Goal: Task Accomplishment & Management: Use online tool/utility

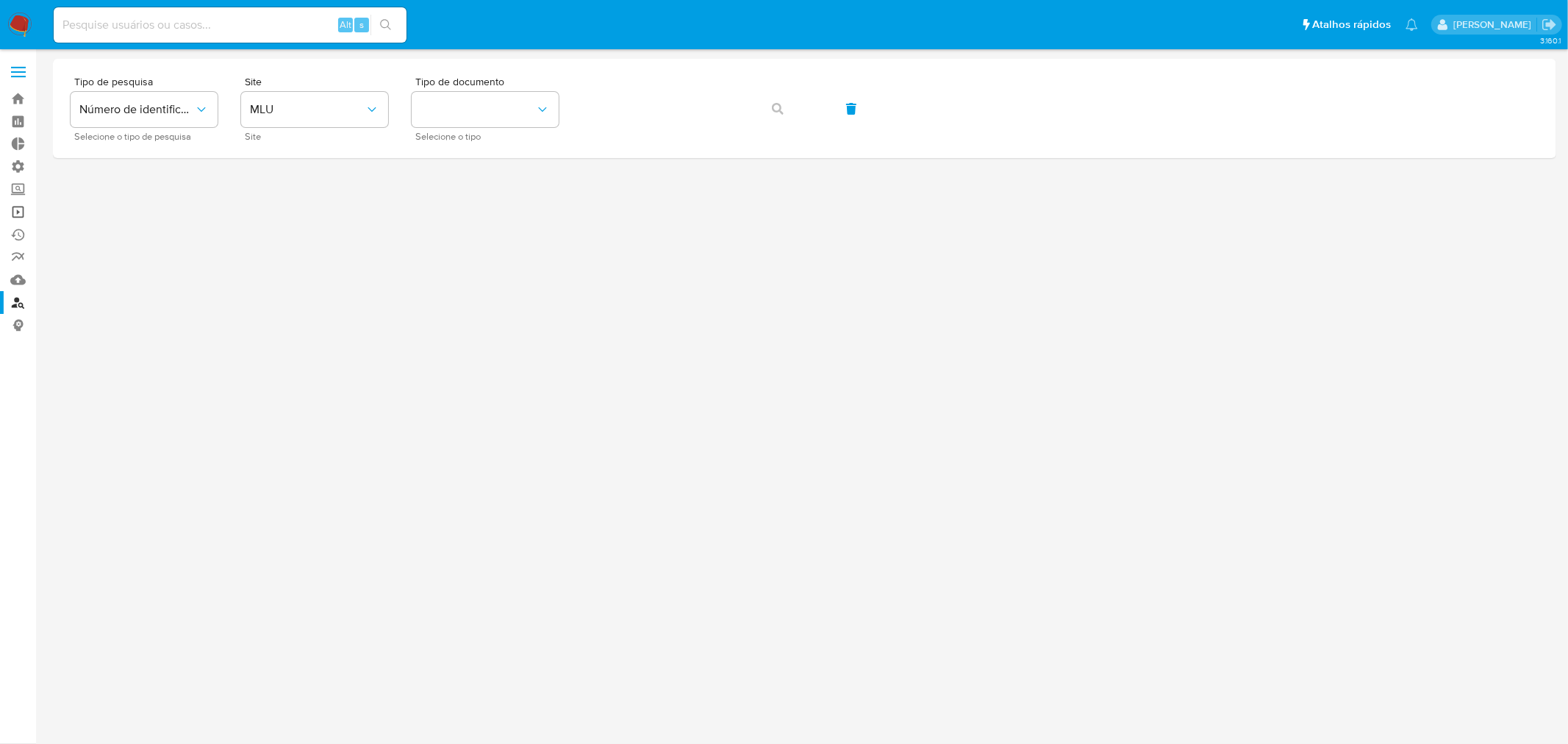
click at [17, 209] on link "Operações em massa" at bounding box center [87, 212] width 175 height 23
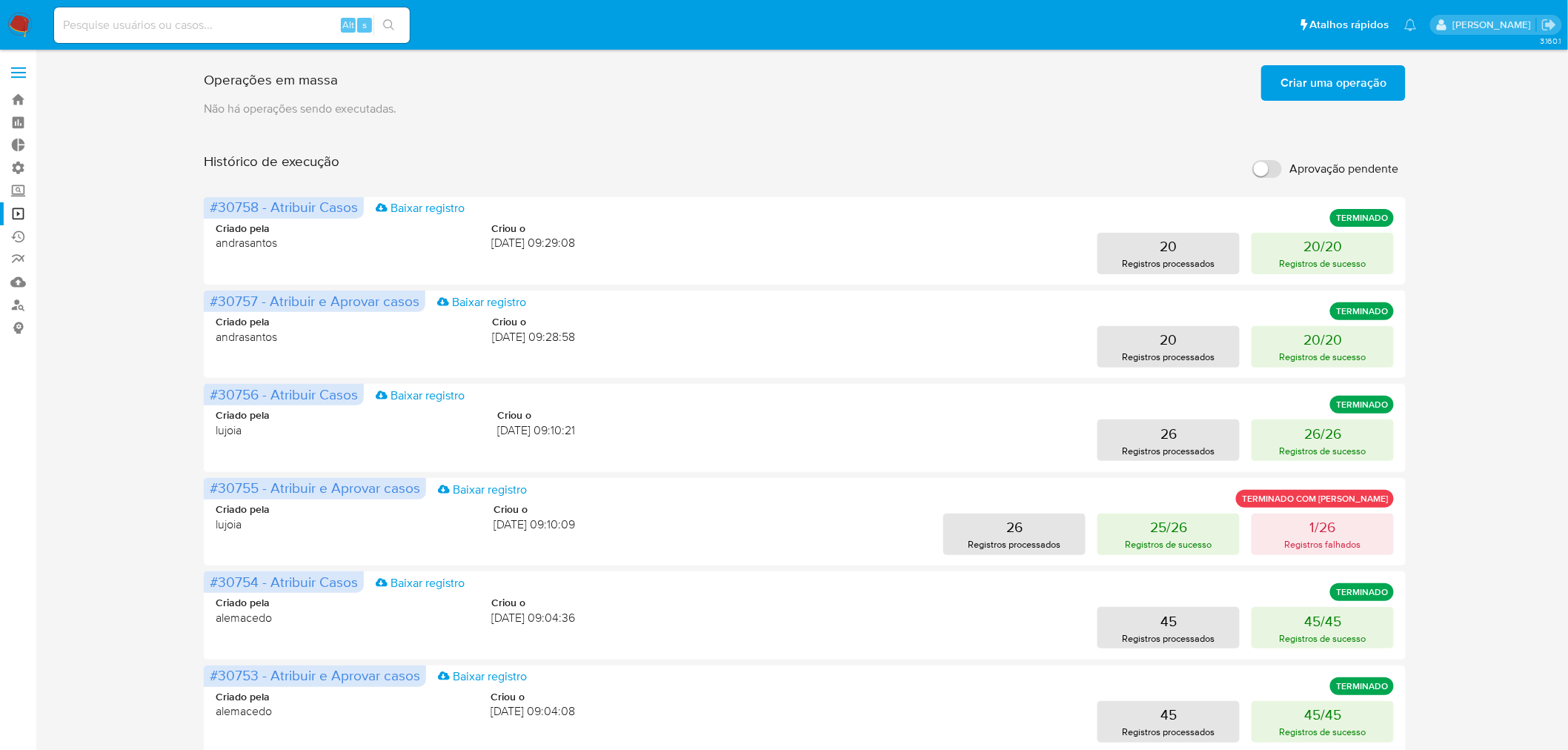
click at [1270, 165] on input "Aprovação pendente" at bounding box center [1266, 168] width 30 height 17
checkbox input "true"
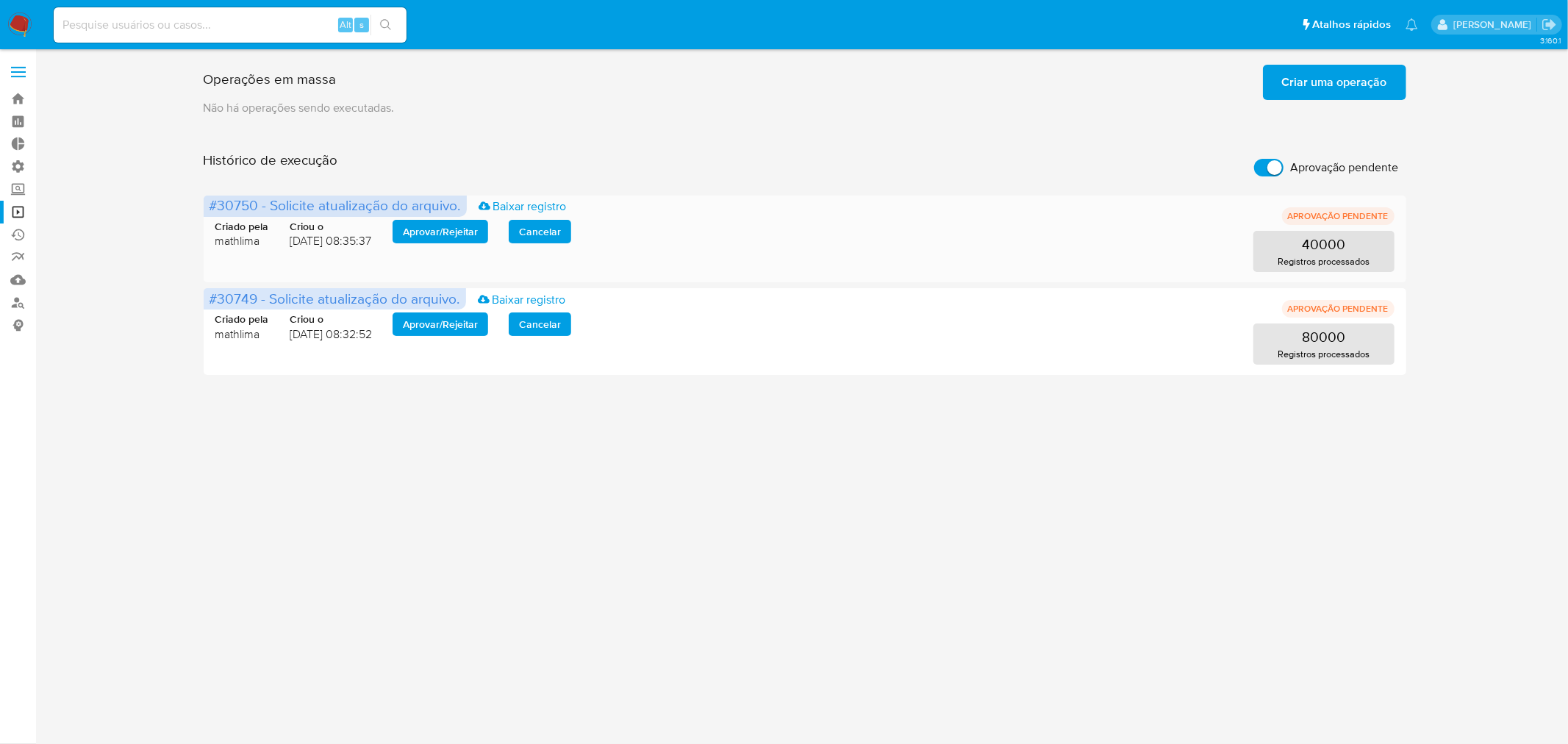
click at [476, 231] on span "Aprovar / Rejeitar" at bounding box center [440, 231] width 75 height 20
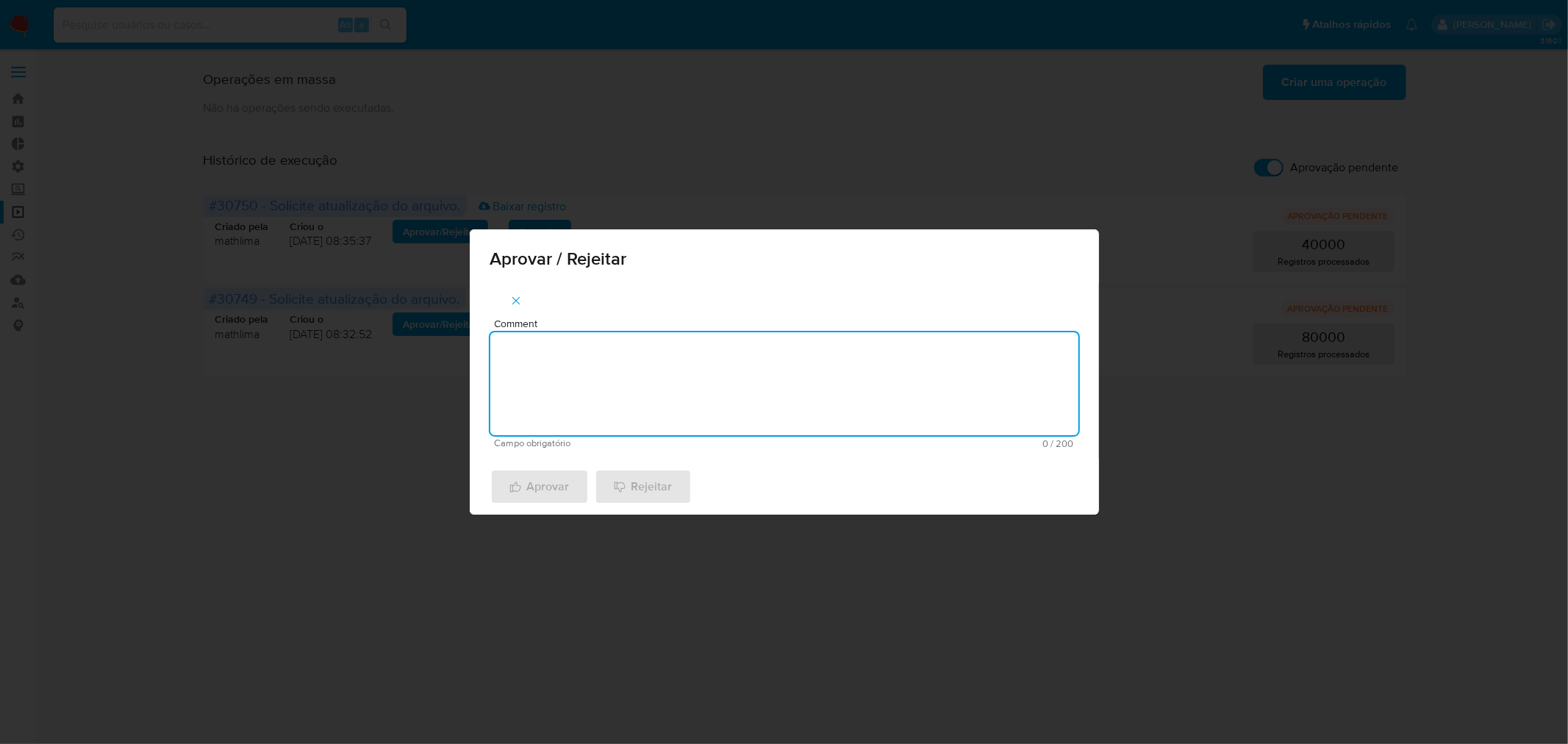
click at [587, 357] on textarea "Comment" at bounding box center [785, 384] width 588 height 103
click at [587, 357] on textarea "atualização cadastral 2025" at bounding box center [785, 384] width 588 height 103
type textarea "atualização cadastral 2025"
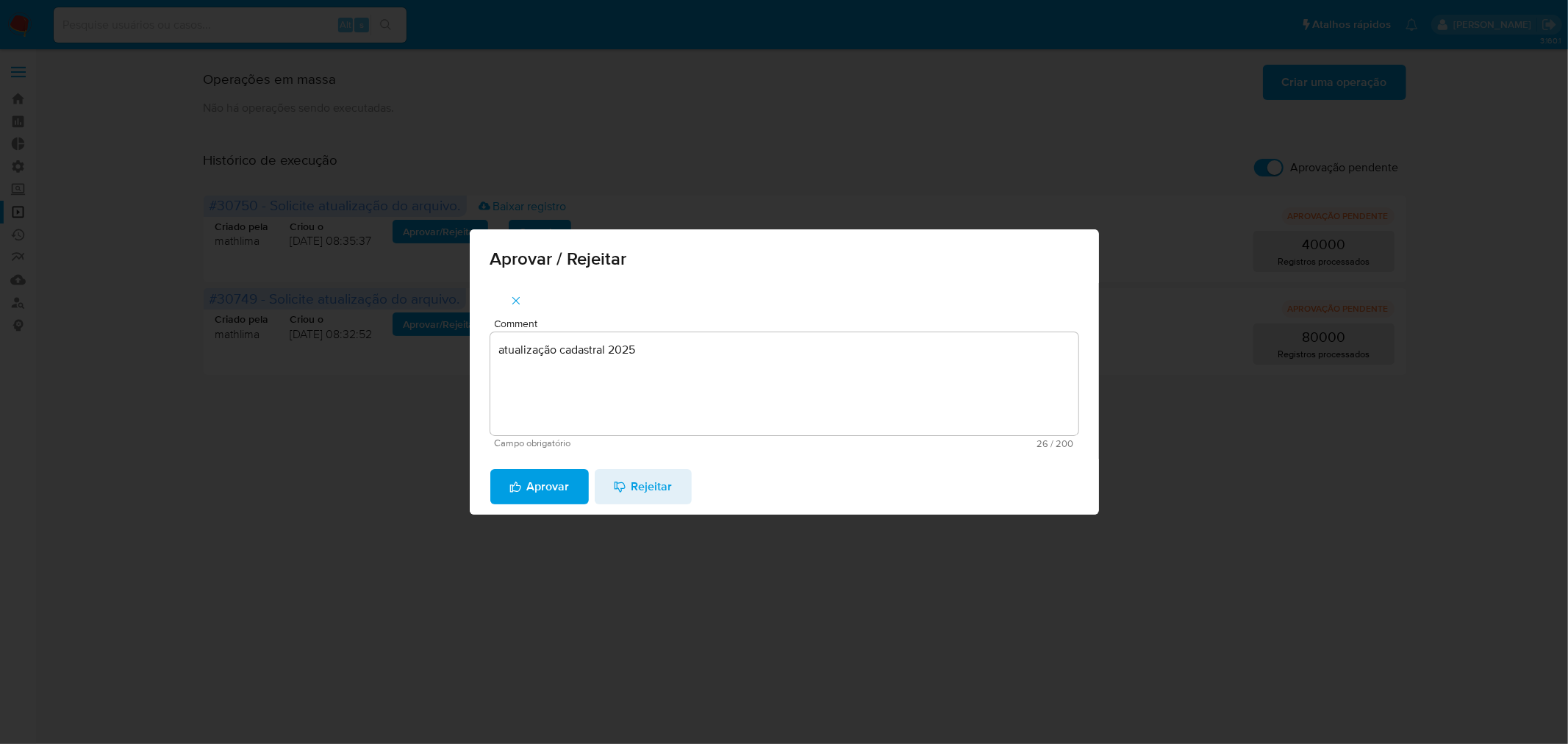
click at [555, 476] on span "Aprovar" at bounding box center [539, 486] width 60 height 32
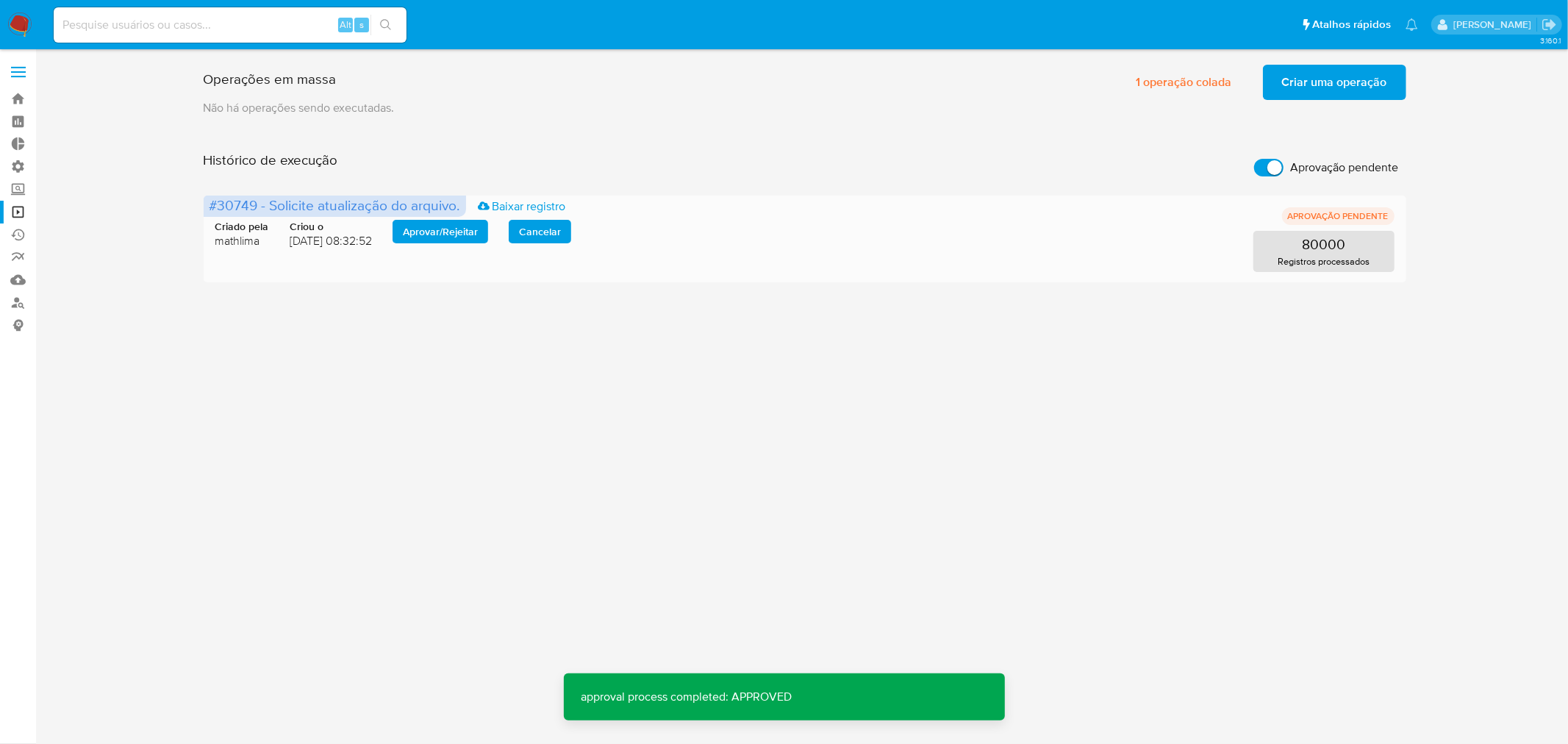
click at [452, 223] on span "Aprovar / Rejeitar" at bounding box center [440, 231] width 75 height 20
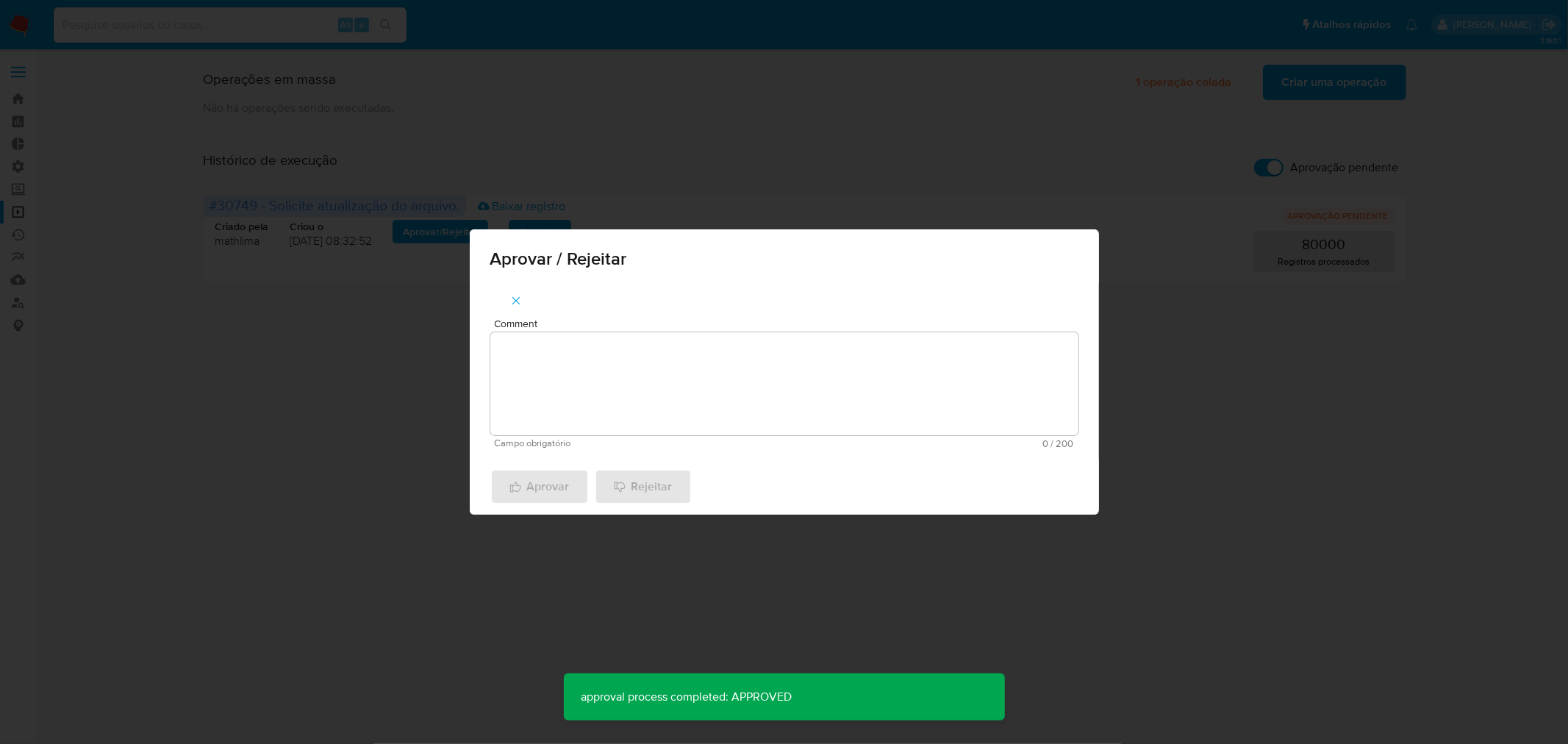
click at [612, 359] on textarea "Comment" at bounding box center [785, 384] width 588 height 103
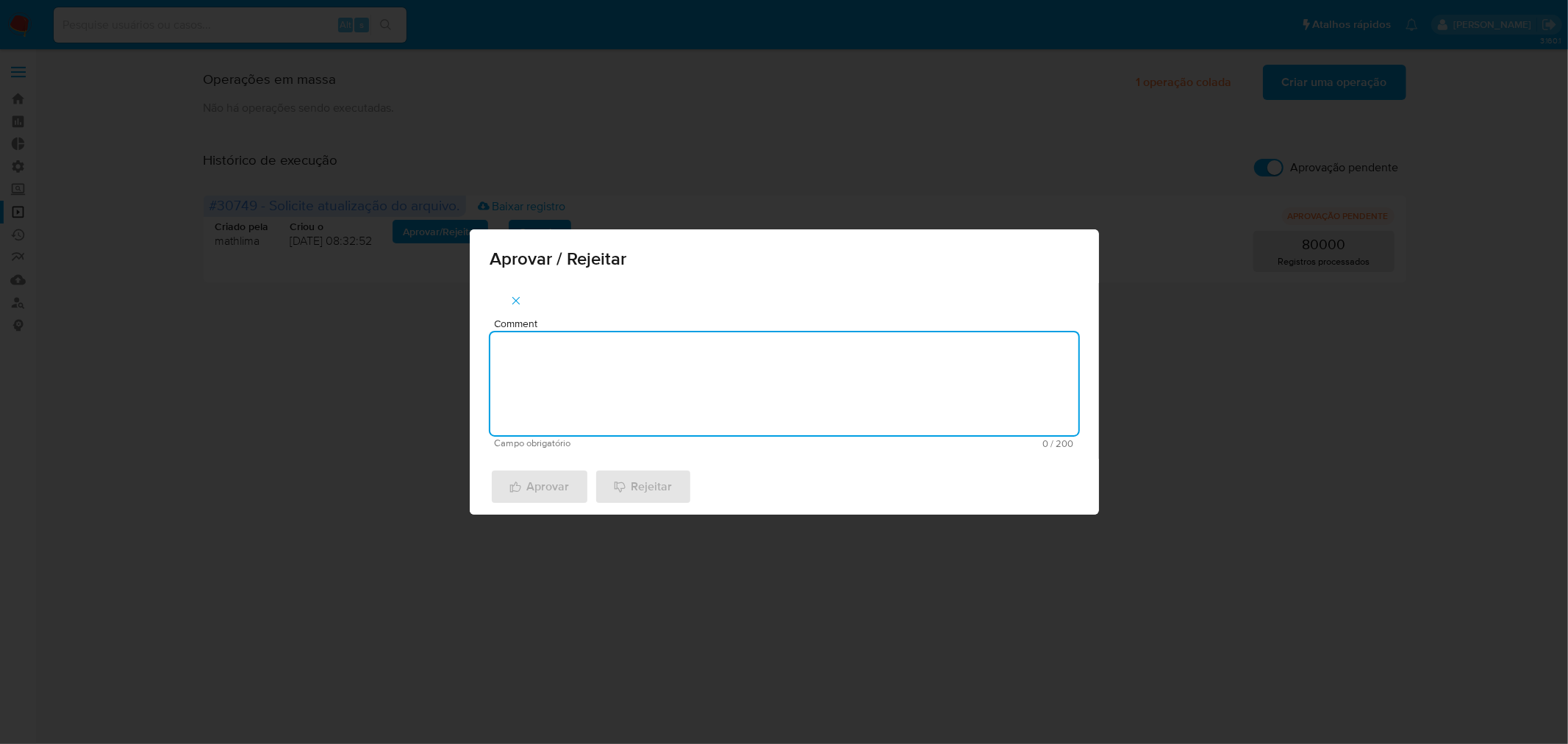
paste textarea "atualização cadastral 2025"
type textarea "atualização cadastral 2025"
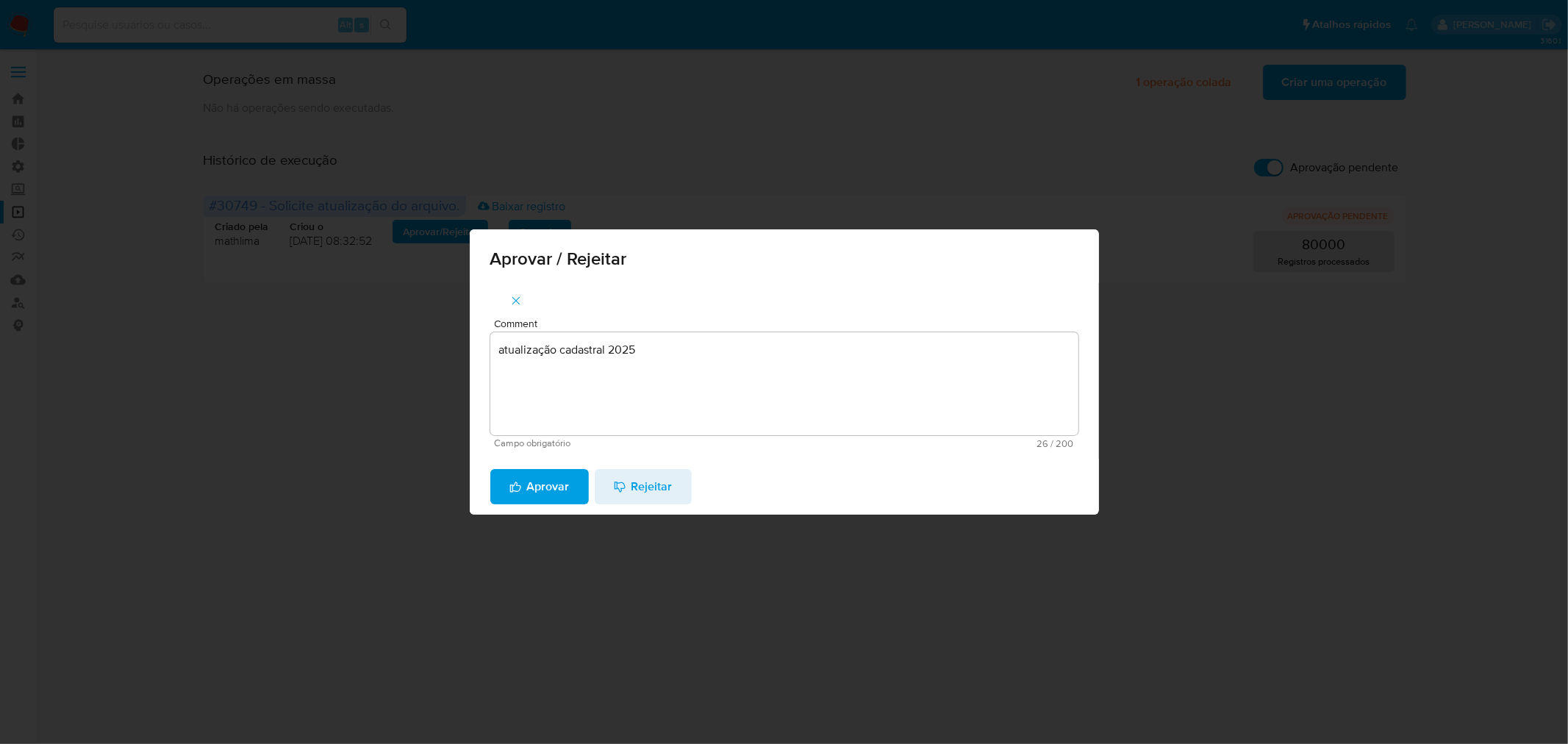
click at [583, 487] on button "Aprovar" at bounding box center [539, 486] width 99 height 35
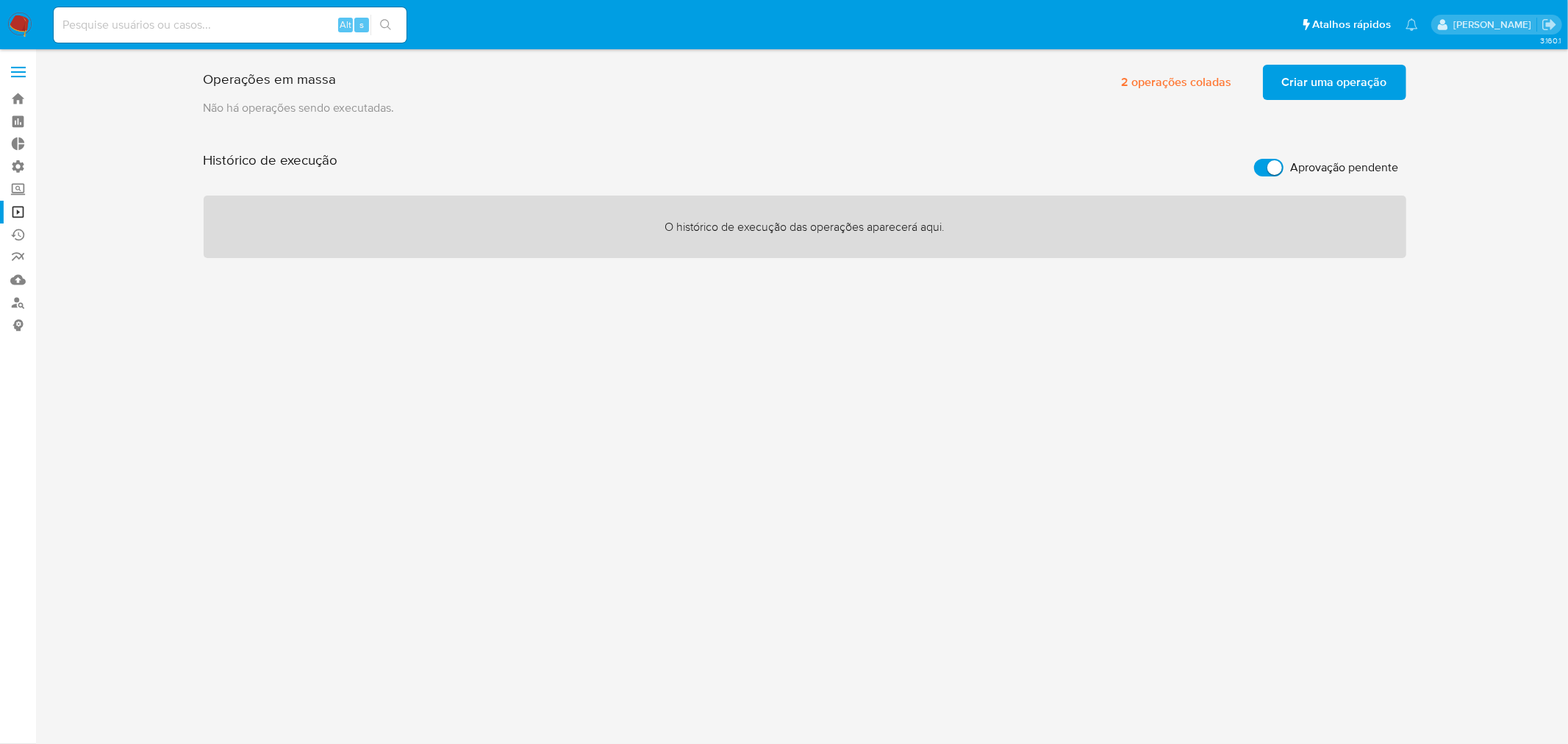
click at [155, 19] on input at bounding box center [229, 25] width 353 height 19
click at [254, 23] on input at bounding box center [229, 25] width 353 height 19
paste input "31181063"
type input "31181063"
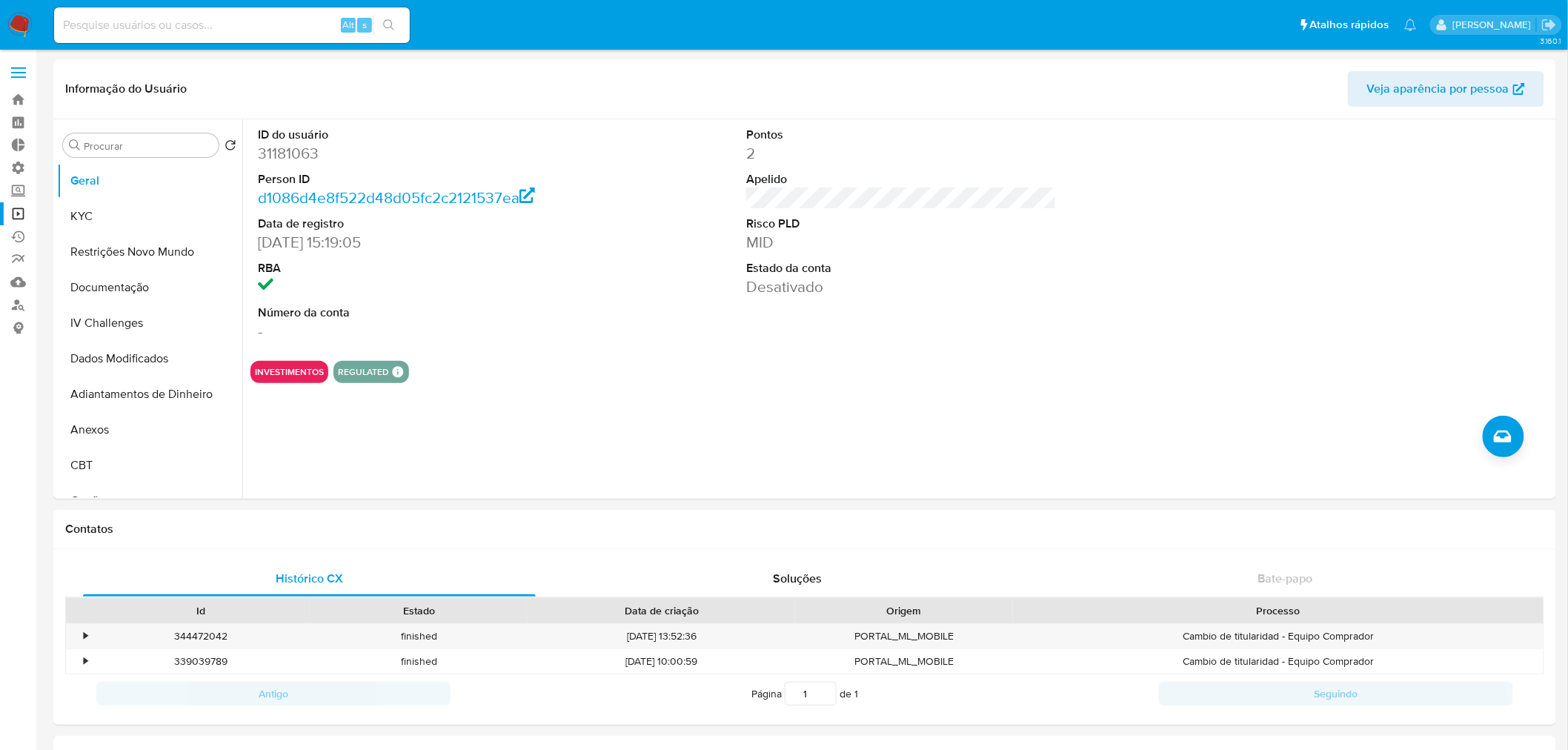
select select "10"
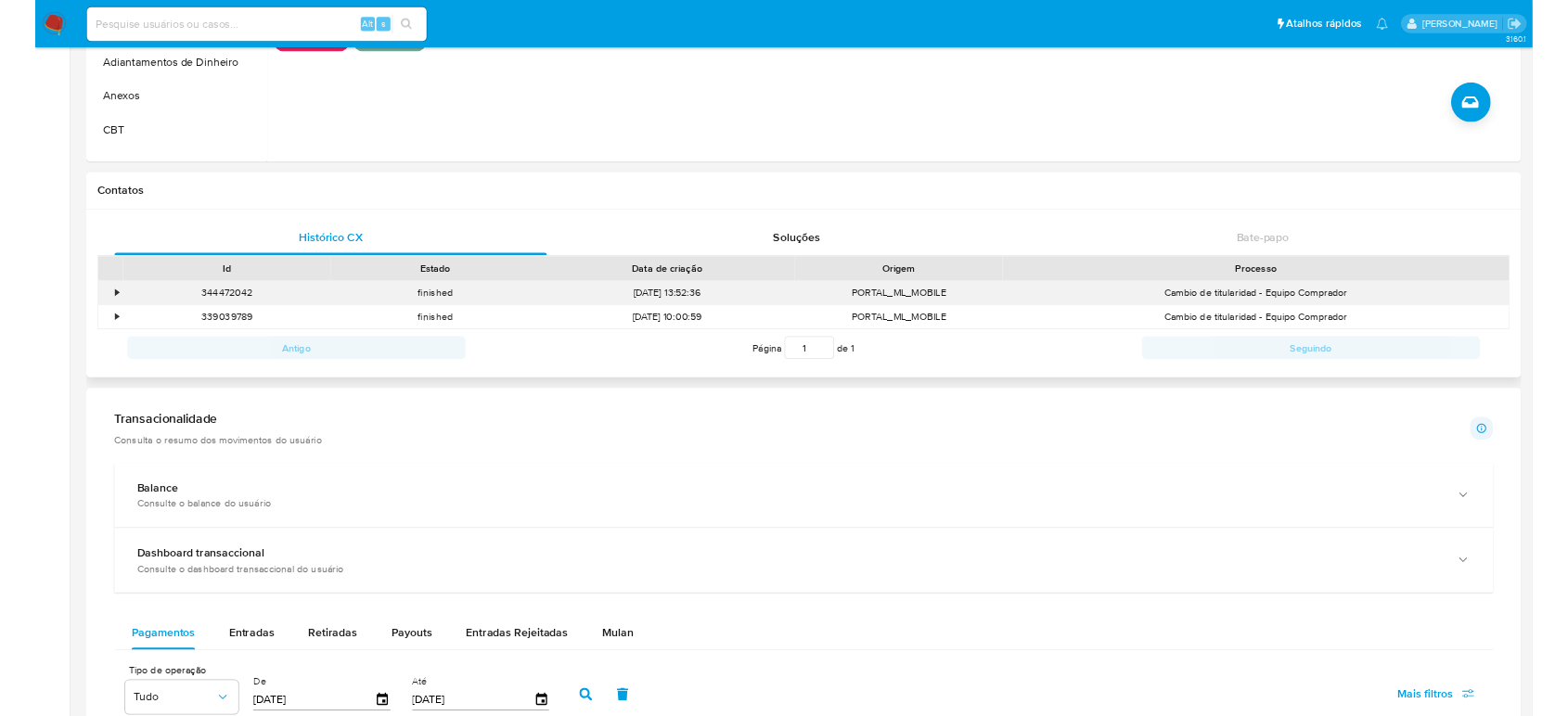
scroll to position [824, 0]
